Goal: Find specific page/section: Find specific page/section

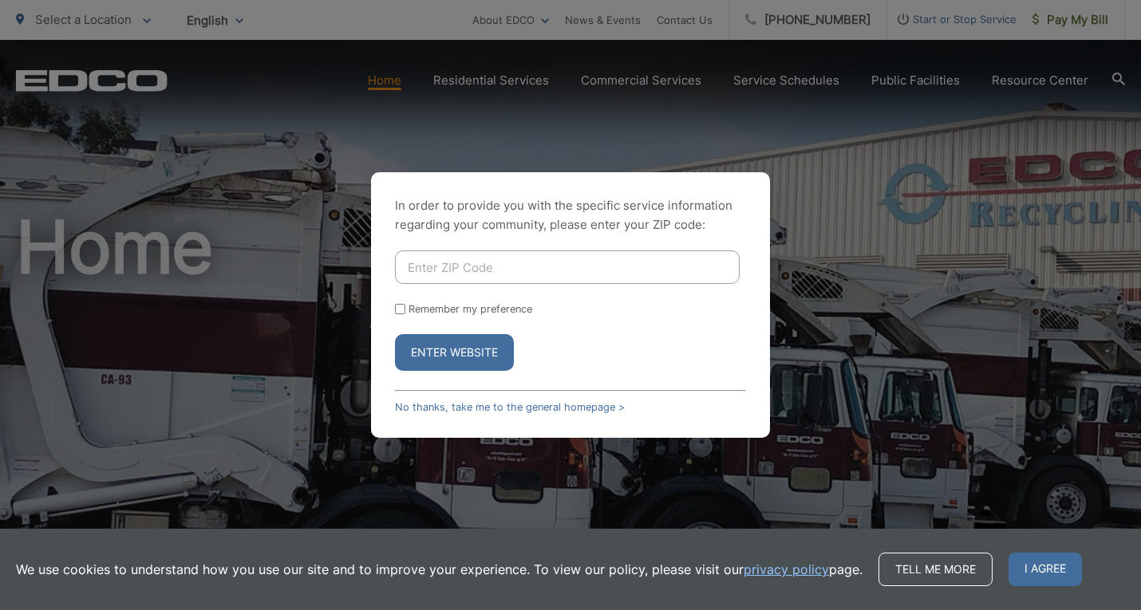
click at [466, 277] on input "Enter ZIP Code" at bounding box center [567, 266] width 345 height 33
type input "90806"
click at [395, 334] on button "Enter Website" at bounding box center [454, 352] width 119 height 37
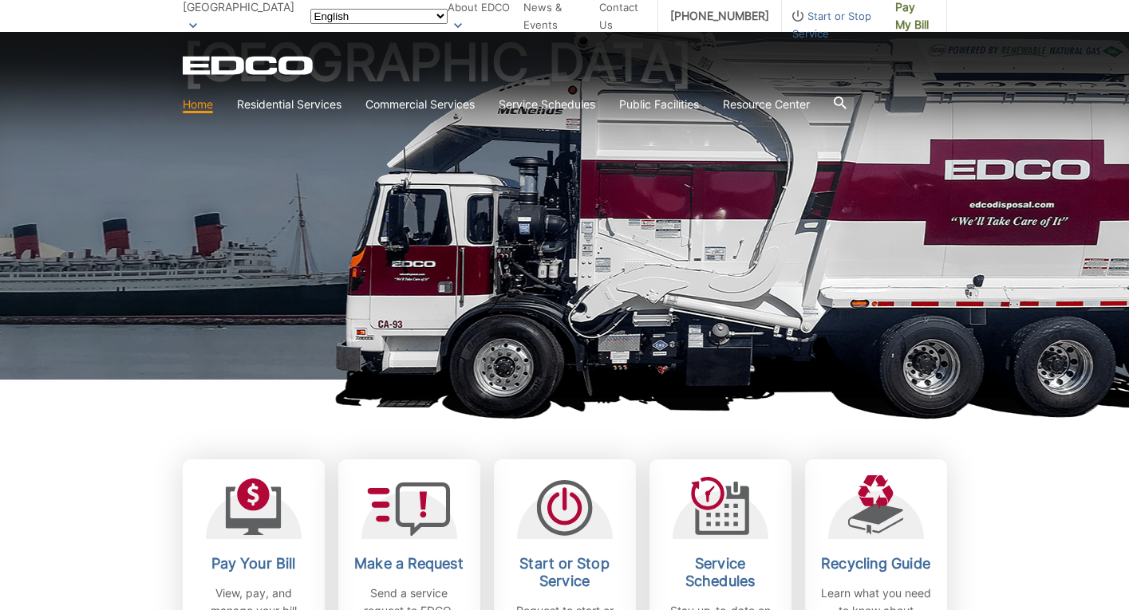
scroll to position [160, 0]
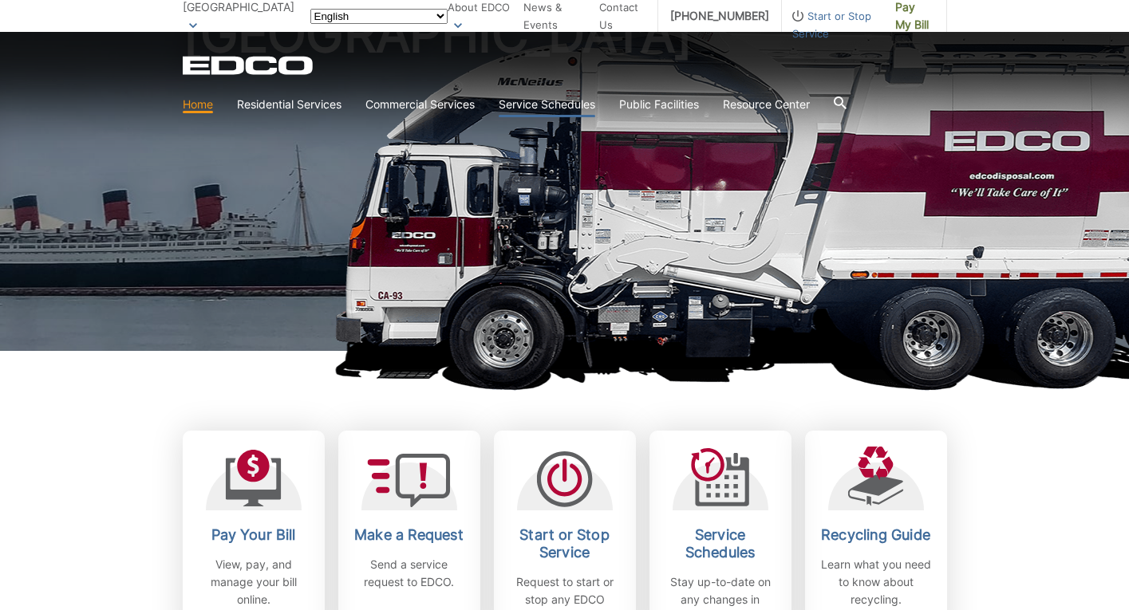
click at [595, 96] on link "Service Schedules" at bounding box center [546, 105] width 97 height 18
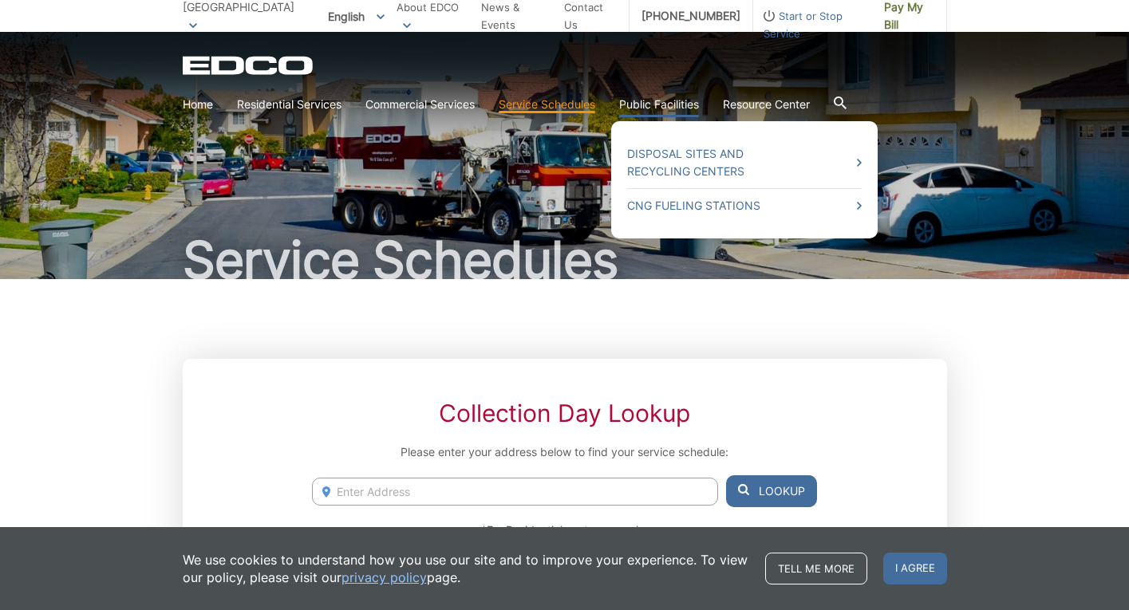
click at [699, 96] on link "Public Facilities" at bounding box center [659, 105] width 80 height 18
